Goal: Information Seeking & Learning: Learn about a topic

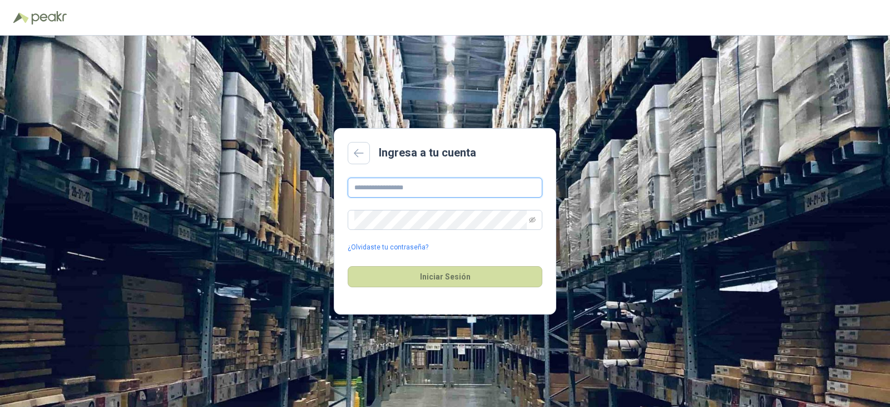
click at [465, 189] on input "text" at bounding box center [445, 188] width 195 height 20
type input "**********"
click at [348, 266] on button "Iniciar Sesión" at bounding box center [445, 276] width 195 height 21
click at [120, 182] on div "**********" at bounding box center [445, 221] width 890 height 371
click at [348, 266] on button "Iniciar Sesión" at bounding box center [445, 276] width 195 height 21
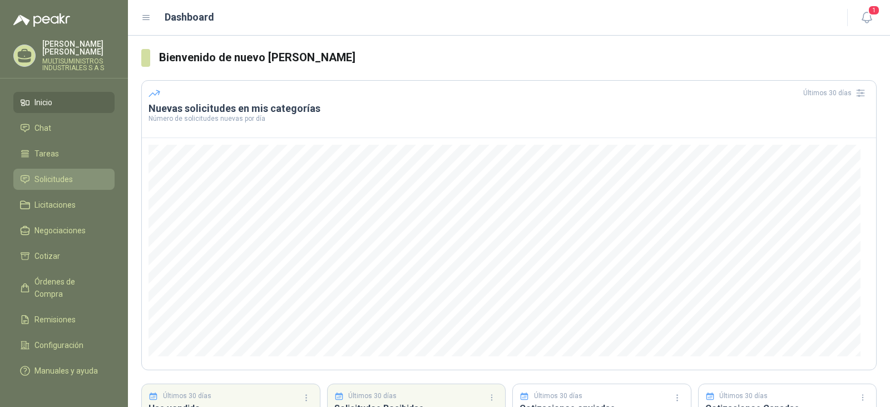
click at [57, 173] on span "Solicitudes" at bounding box center [54, 179] width 38 height 12
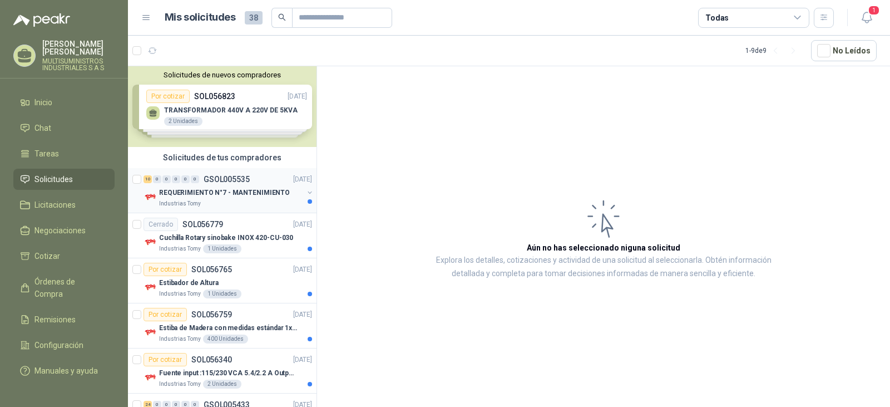
click at [256, 201] on div "Industrias Tomy" at bounding box center [231, 203] width 144 height 9
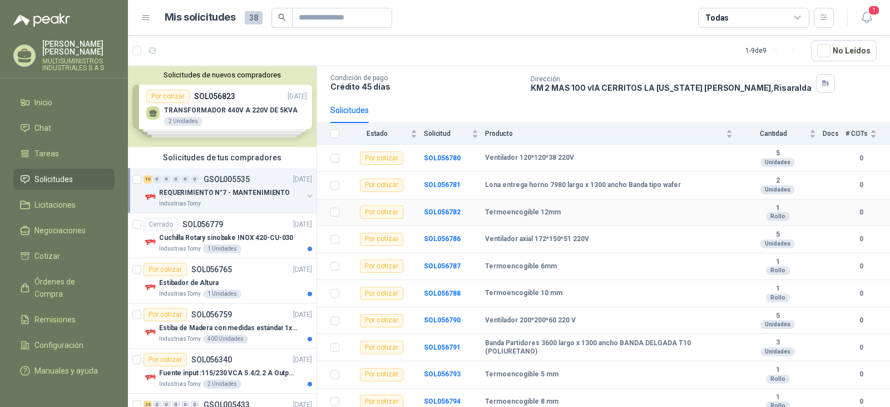
scroll to position [75, 0]
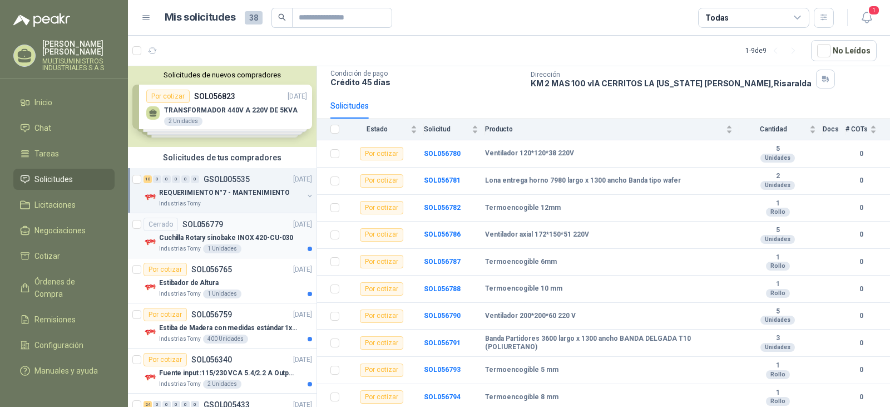
click at [278, 233] on p "Cuchilla Rotary sinobake INOX 420-CU-030" at bounding box center [226, 238] width 134 height 11
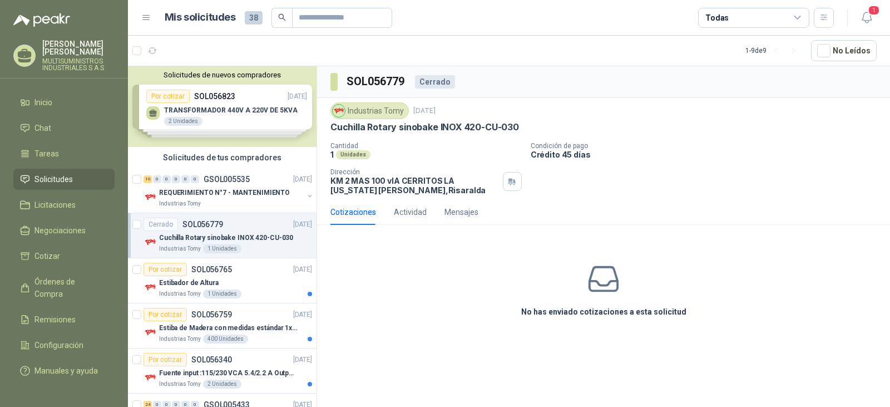
drag, startPoint x: 252, startPoint y: 285, endPoint x: 450, endPoint y: 320, distance: 201.2
click at [450, 320] on div "No has enviado cotizaciones a esta solicitud" at bounding box center [603, 290] width 573 height 112
click at [273, 285] on div "Estibador de Altura" at bounding box center [235, 282] width 153 height 13
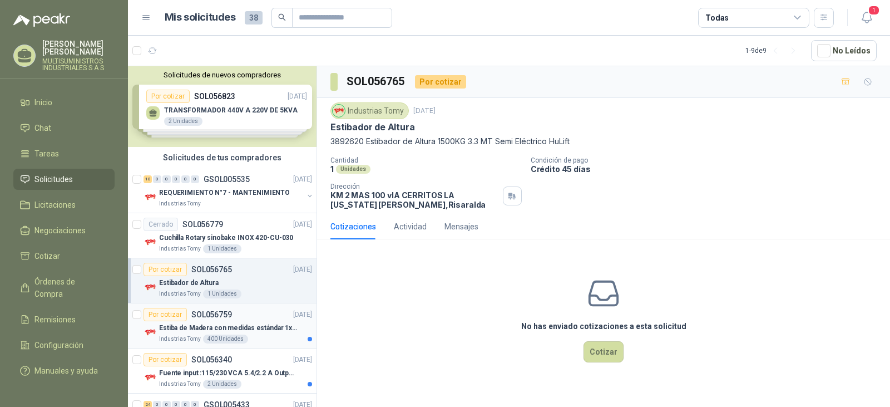
click at [278, 328] on p "Estiba de Madera con medidas estándar 1x120x15 de alto" at bounding box center [228, 328] width 139 height 11
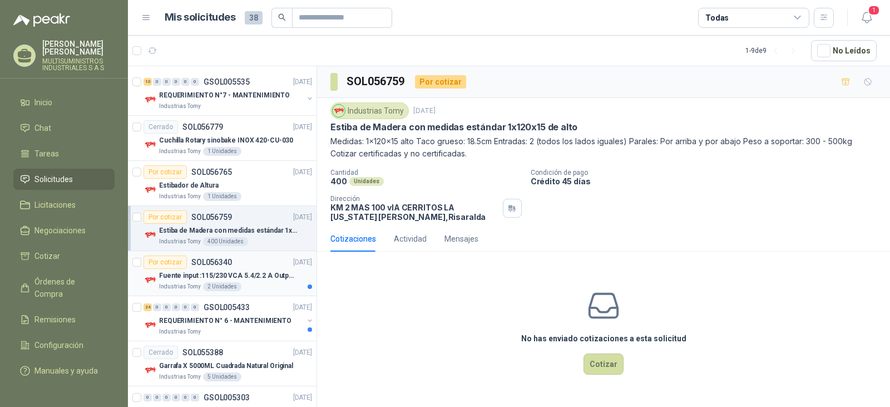
scroll to position [56, 0]
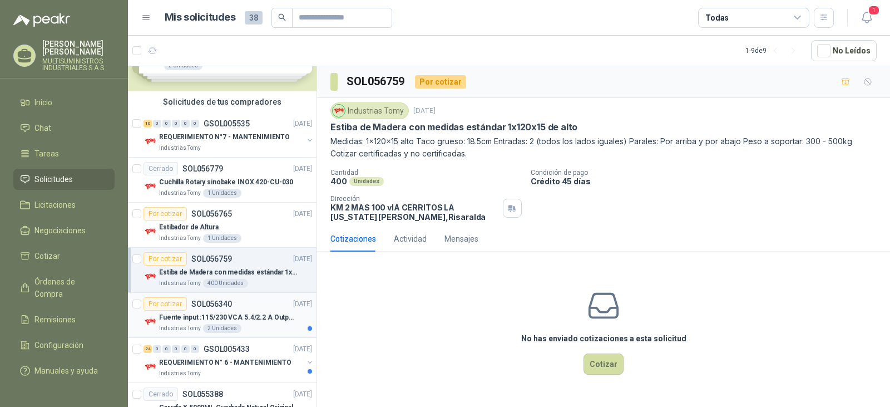
click at [261, 311] on div "Fuente input :115/230 VCA 5.4/2.2 A Output: 24 VDC 10 A 47-63 Hz" at bounding box center [235, 317] width 153 height 13
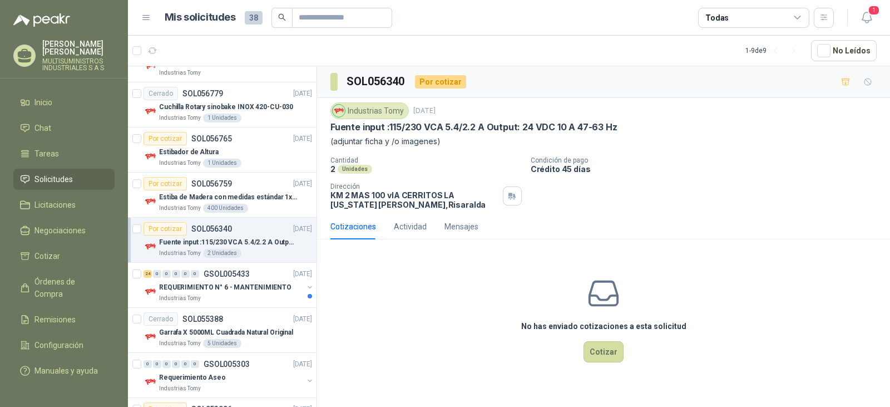
scroll to position [111, 0]
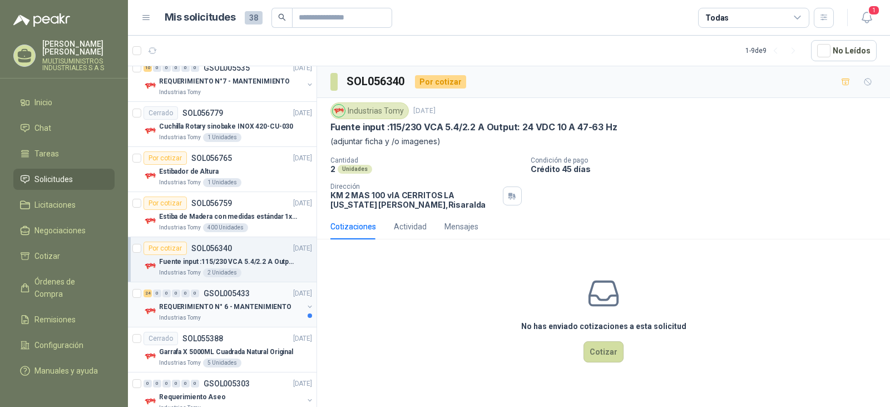
click at [251, 316] on div "Industrias Tomy" at bounding box center [231, 317] width 144 height 9
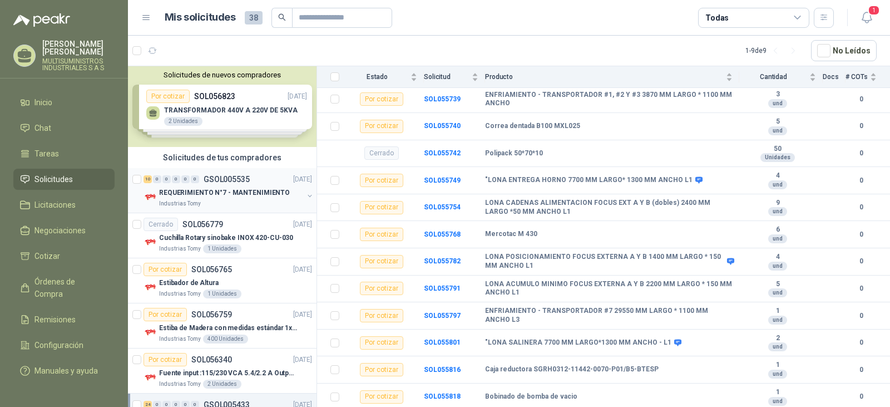
click at [216, 198] on p "REQUERIMIENTO N°7 - MANTENIMIENTO" at bounding box center [224, 193] width 131 height 11
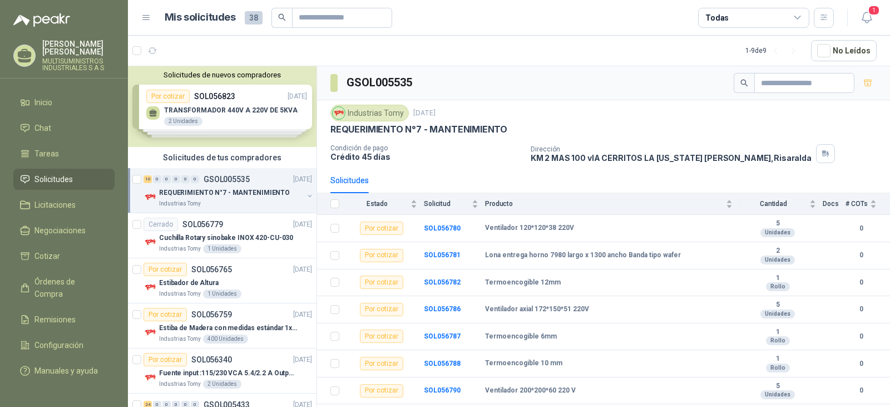
click at [263, 126] on div "Solicitudes de nuevos compradores Por cotizar SOL056823 [DATE] TRANSFORMADOR 44…" at bounding box center [222, 106] width 189 height 81
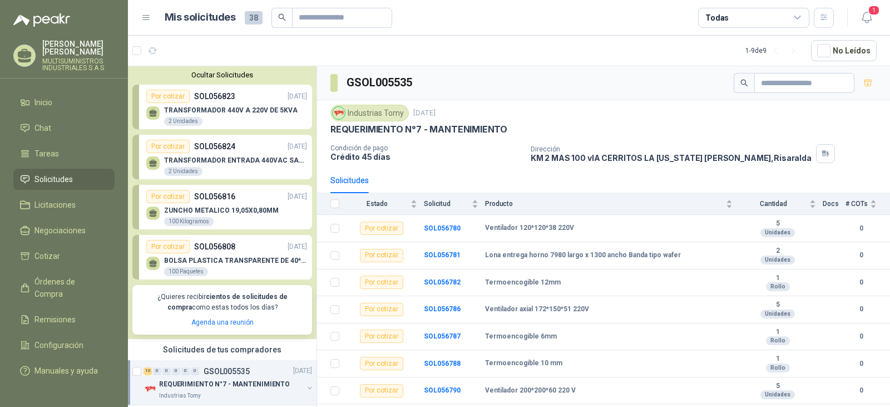
click at [248, 253] on div "Por cotizar SOL056808 [DATE]" at bounding box center [226, 246] width 161 height 13
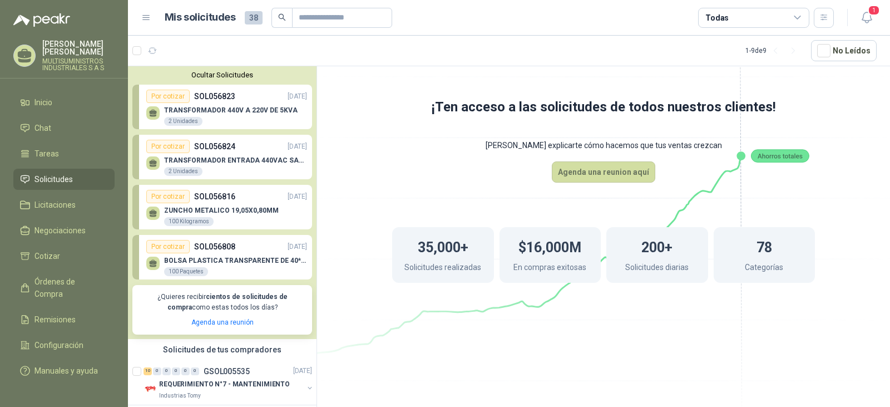
click at [222, 214] on p "ZUNCHO METALICO 19,05X0,80MM" at bounding box center [221, 210] width 115 height 8
click at [250, 208] on p "ZUNCHO METALICO 19,05X0,80MM" at bounding box center [221, 210] width 115 height 8
click at [249, 164] on p "TRANSFORMADOR ENTRADA 440VAC SALIDA 220VAC 10AMP 1000WATTS" at bounding box center [235, 160] width 143 height 8
click at [245, 162] on p "TRANSFORMADOR ENTRADA 440VAC SALIDA 220VAC 10AMP 1000WATTS" at bounding box center [235, 160] width 143 height 8
click at [227, 119] on div "TRANSFORMADOR 440V A 220V DE 5KVA 2 Unidades" at bounding box center [231, 116] width 134 height 20
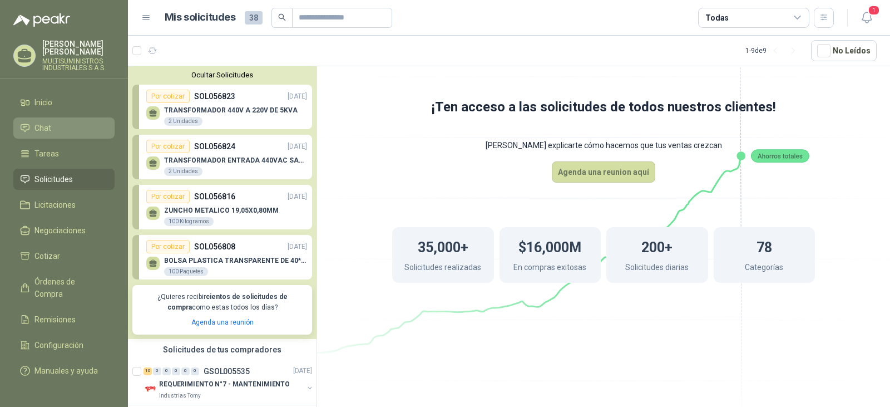
click at [57, 129] on link "Chat" at bounding box center [63, 127] width 101 height 21
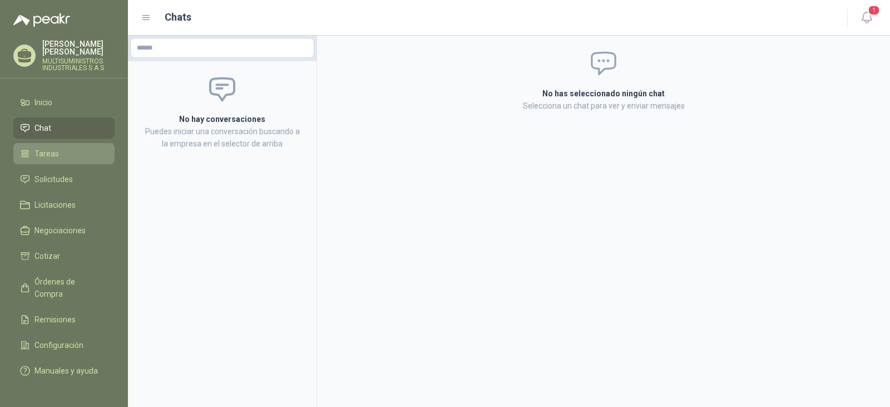
click at [50, 147] on span "Tareas" at bounding box center [47, 153] width 24 height 12
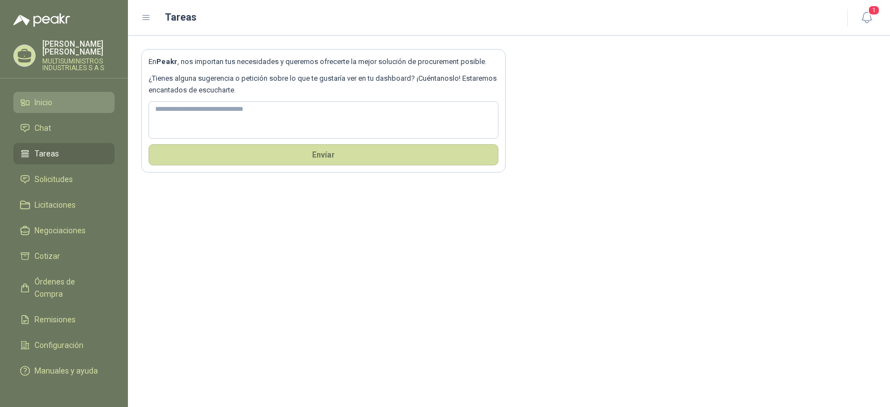
click at [72, 102] on link "Inicio" at bounding box center [63, 102] width 101 height 21
